Goal: Information Seeking & Learning: Learn about a topic

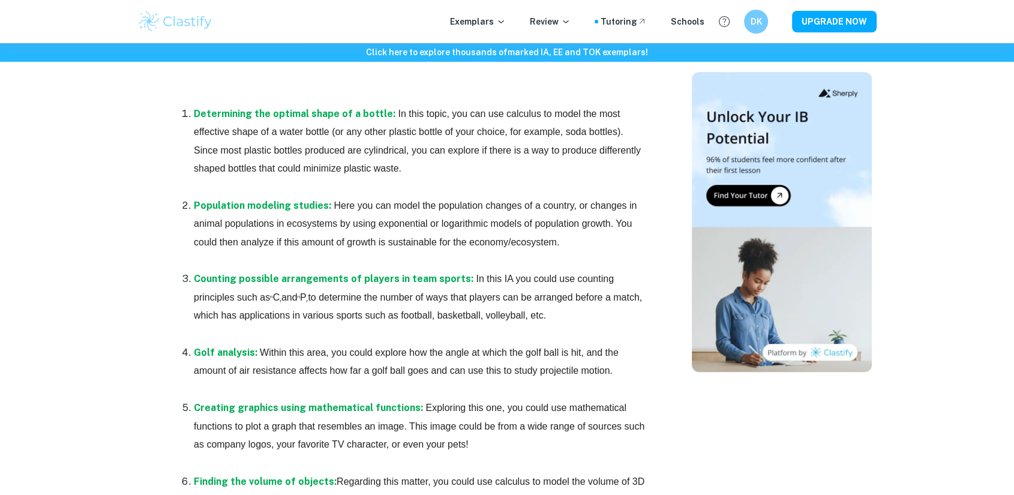
scroll to position [685, 0]
click at [199, 18] on img at bounding box center [175, 22] width 76 height 24
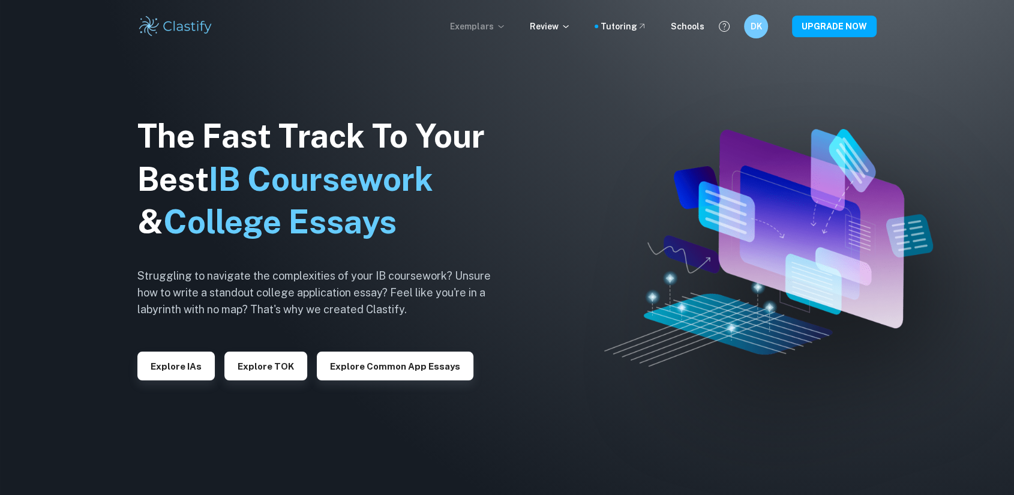
click at [477, 20] on p "Exemplars" at bounding box center [478, 26] width 56 height 13
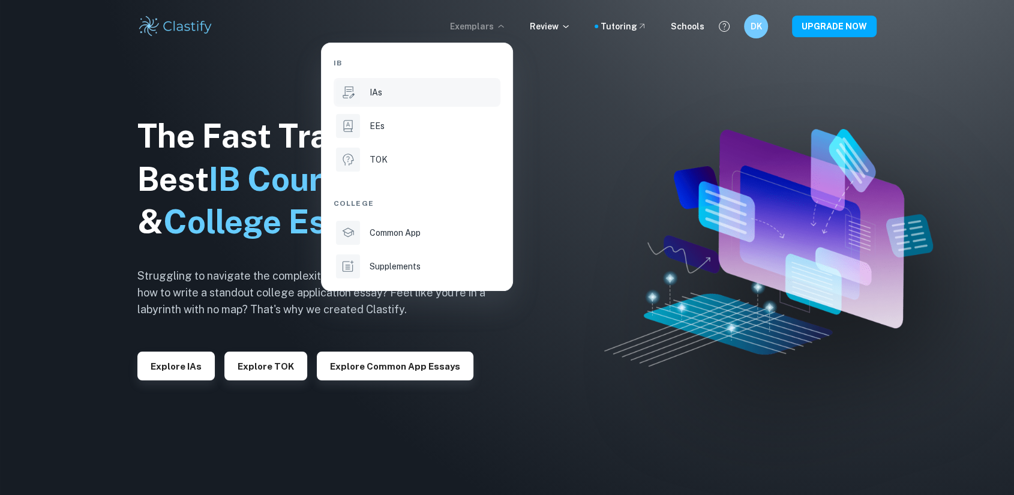
click at [388, 91] on div "IAs" at bounding box center [434, 92] width 128 height 13
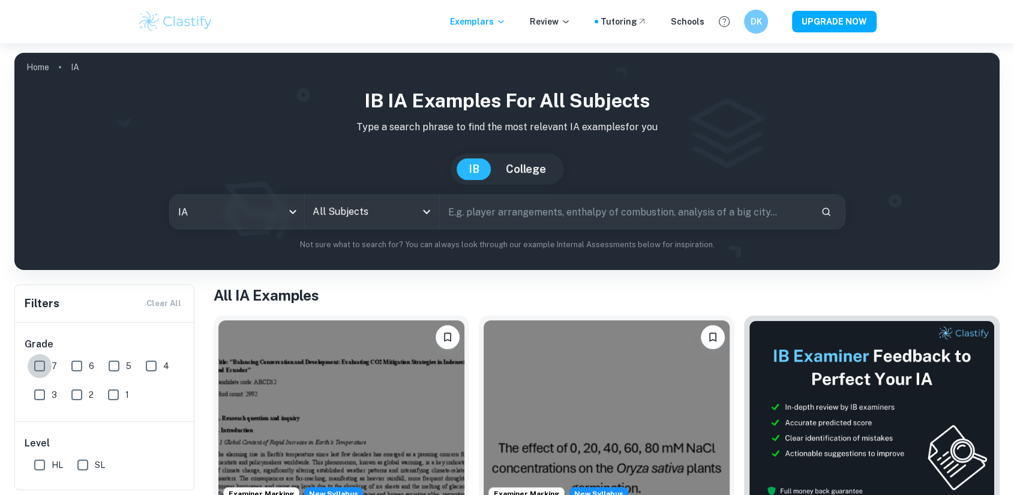
click at [38, 368] on input "7" at bounding box center [40, 366] width 24 height 24
checkbox input "true"
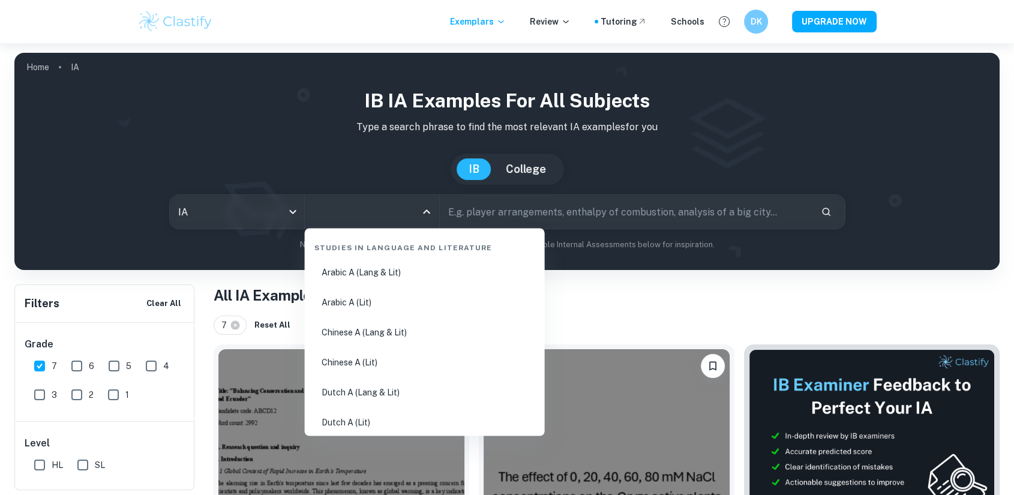
click at [343, 209] on input "All Subjects" at bounding box center [363, 211] width 106 height 23
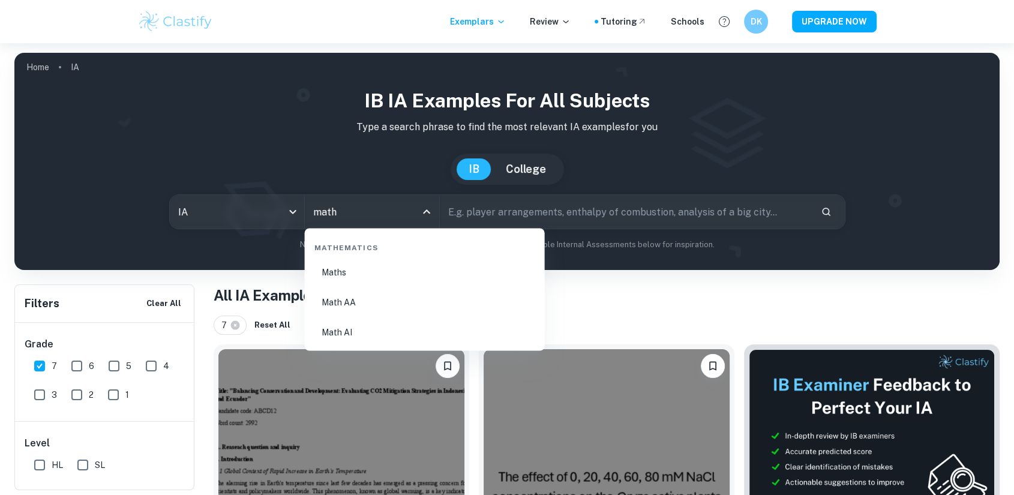
click at [383, 297] on li "Math AA" at bounding box center [425, 302] width 230 height 28
type input "Math AA"
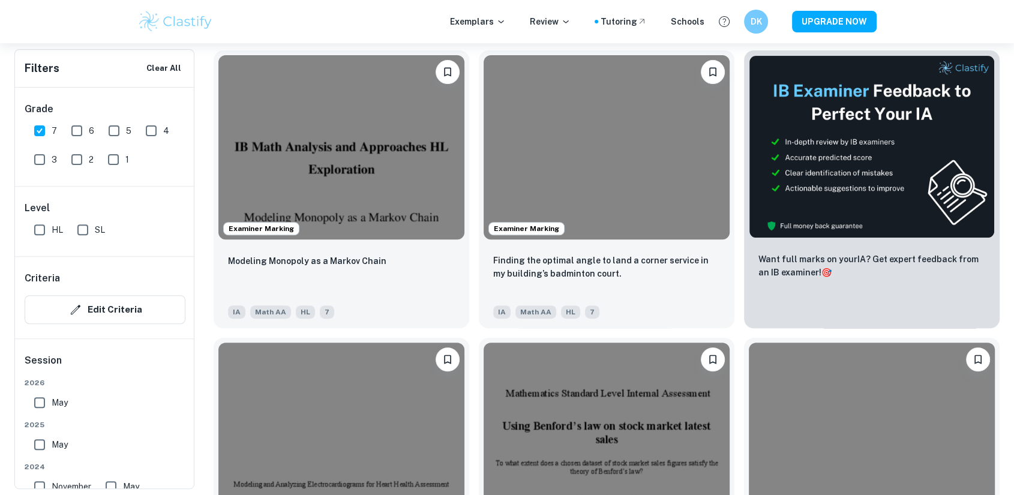
scroll to position [404, 0]
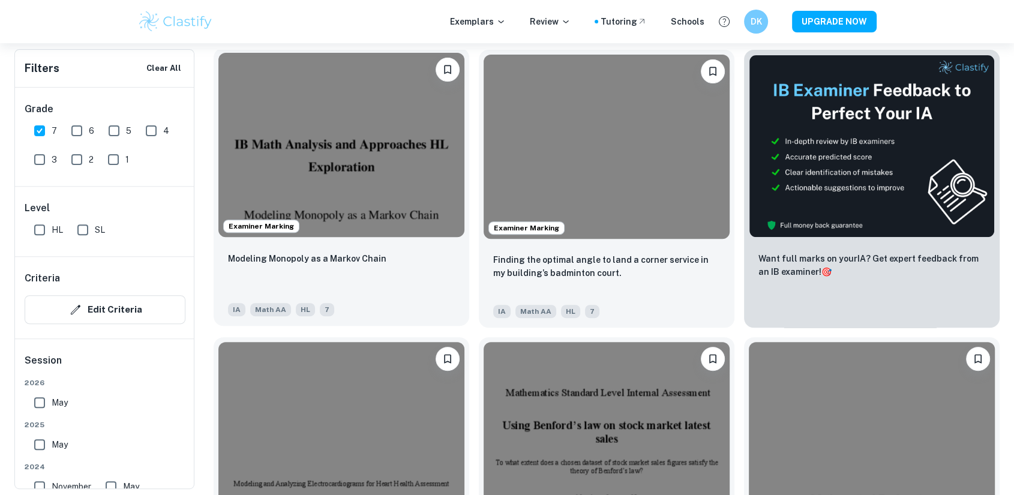
click at [351, 200] on img at bounding box center [341, 145] width 246 height 184
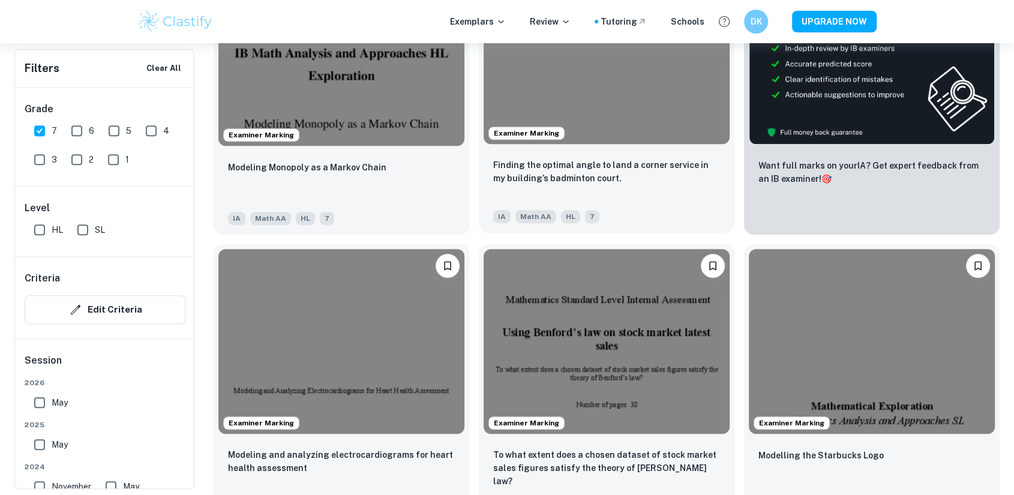
scroll to position [604, 0]
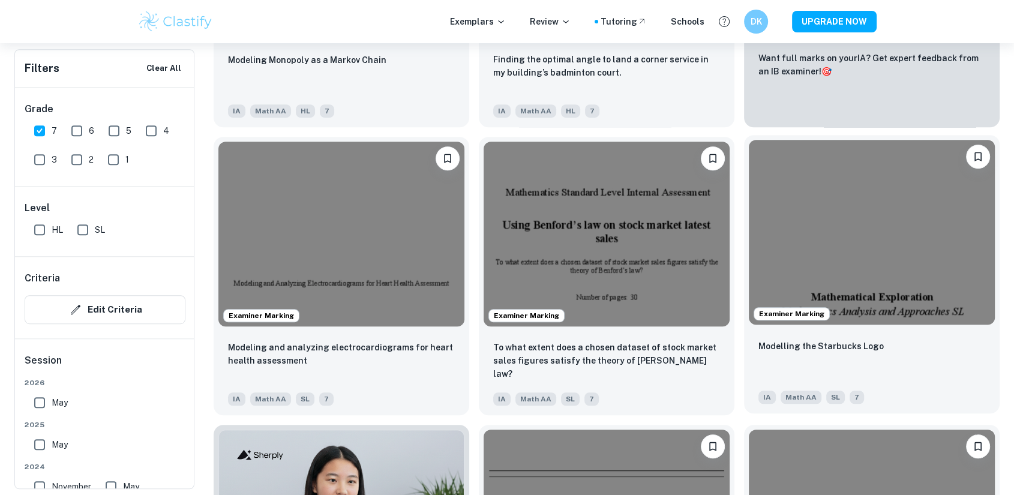
click at [859, 248] on img at bounding box center [872, 232] width 246 height 184
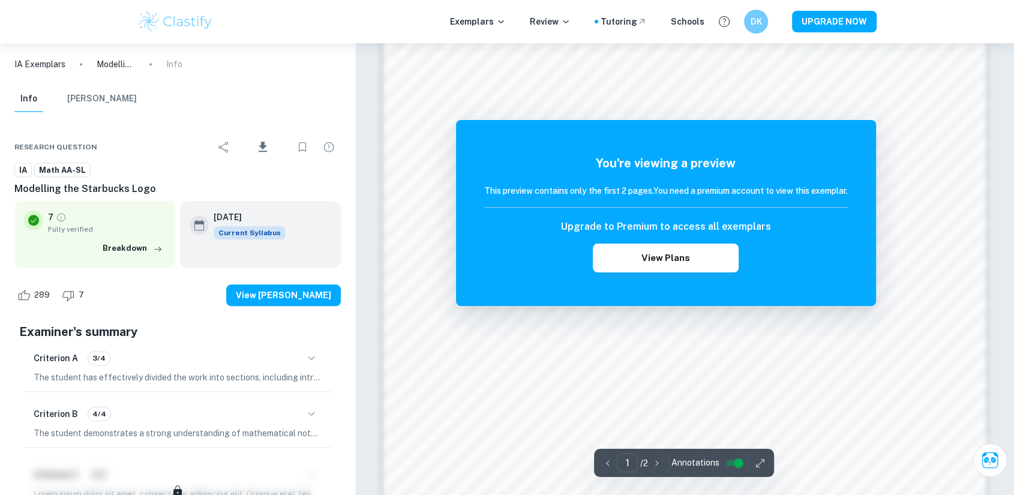
scroll to position [1234, 0]
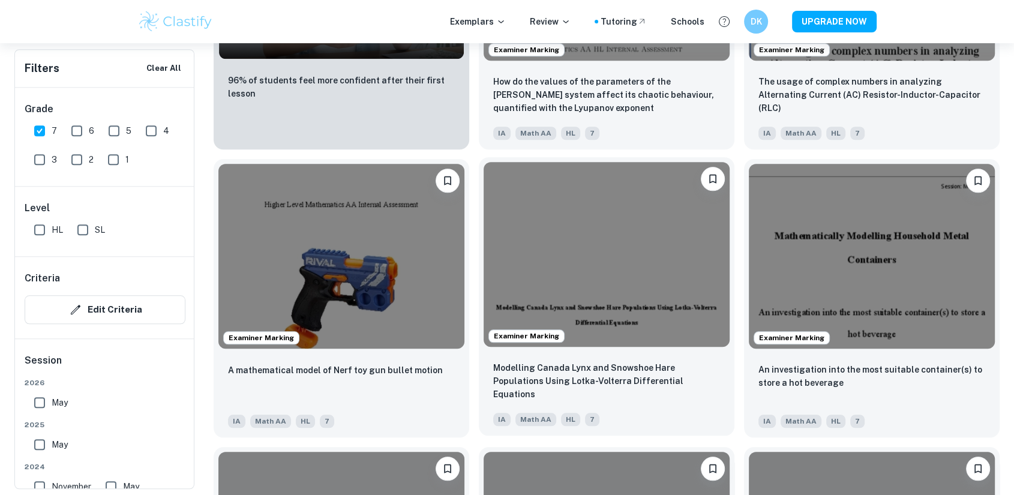
scroll to position [1158, 0]
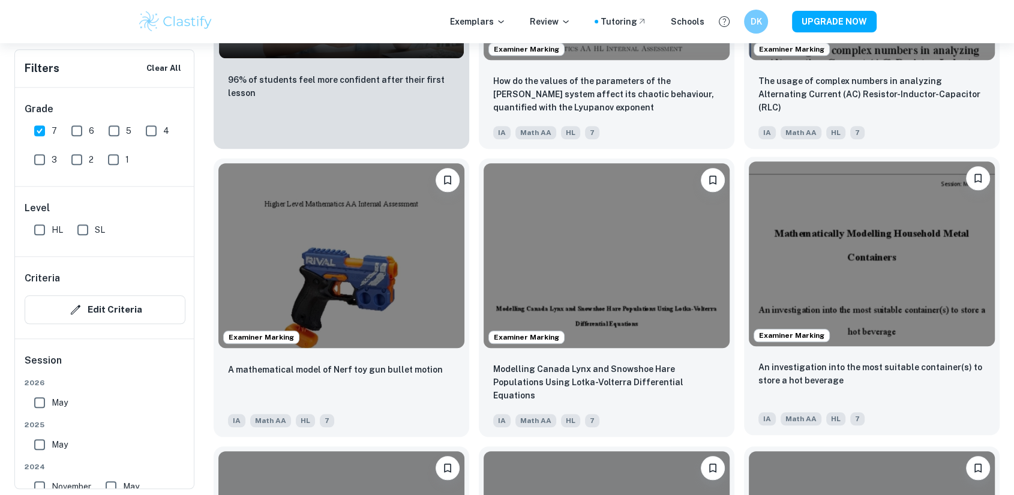
click at [848, 251] on img at bounding box center [872, 253] width 246 height 184
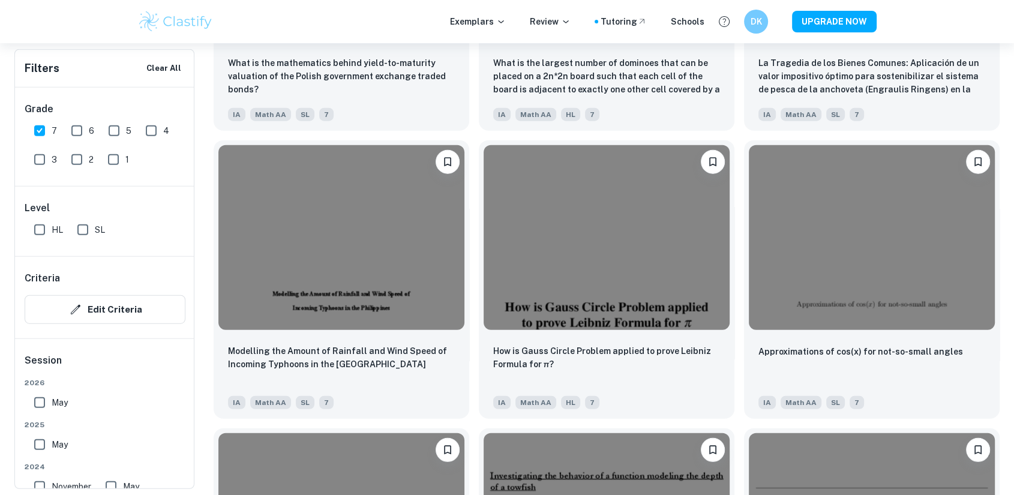
scroll to position [3045, 0]
